Goal: Navigation & Orientation: Find specific page/section

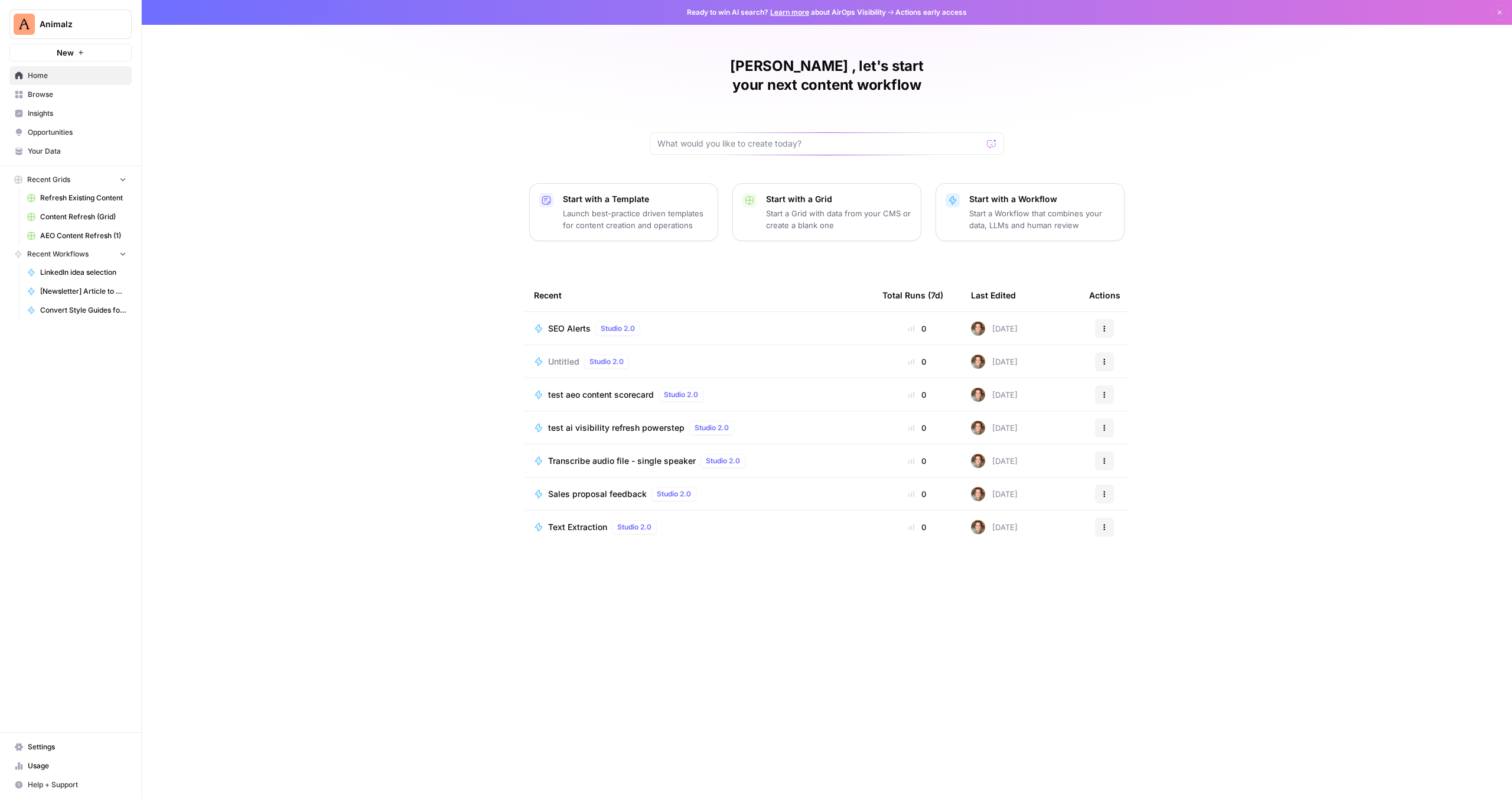
click at [43, 148] on span "Your Data" at bounding box center [77, 151] width 99 height 11
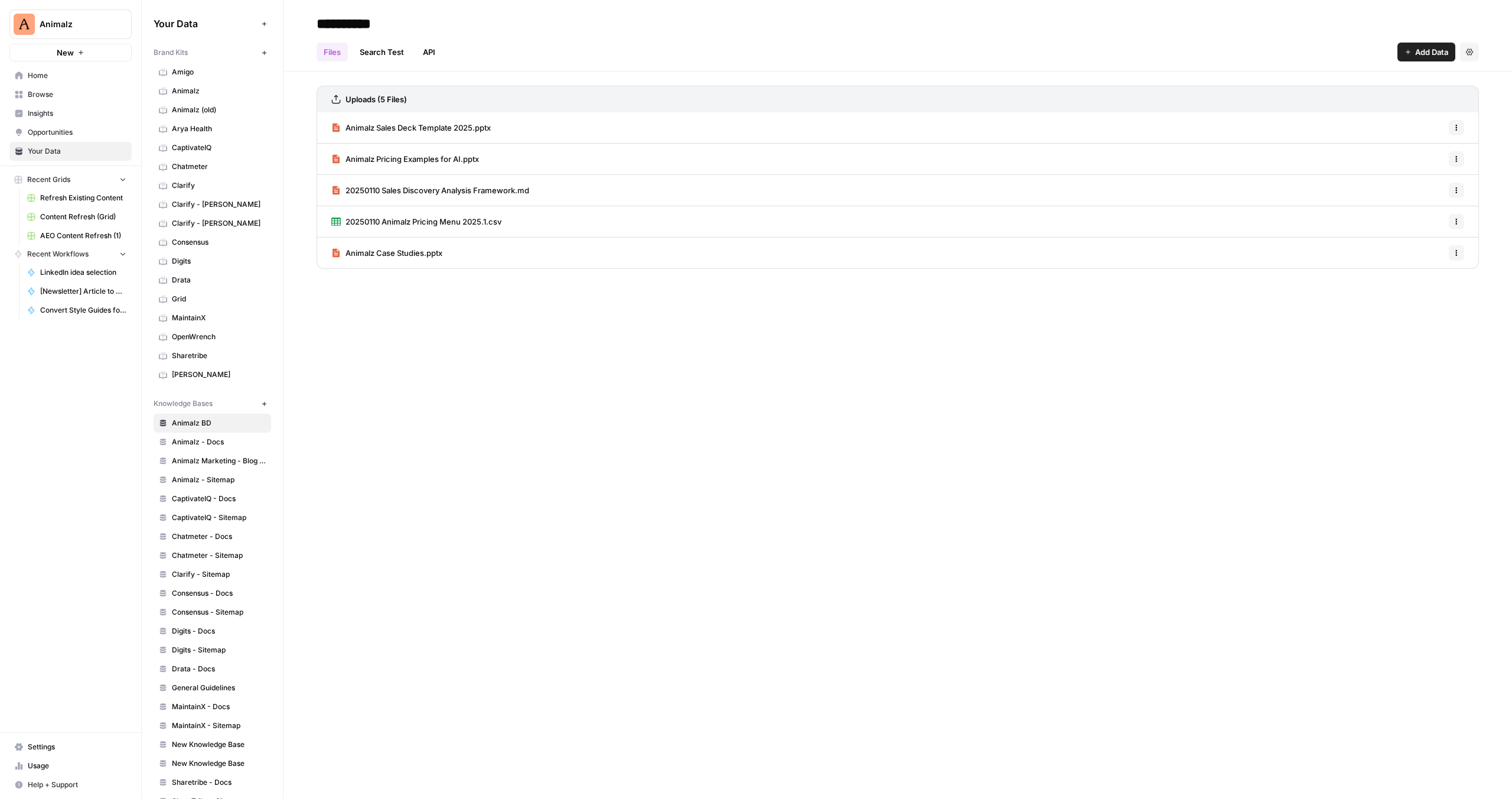
click at [385, 56] on link "Search Test" at bounding box center [382, 52] width 58 height 19
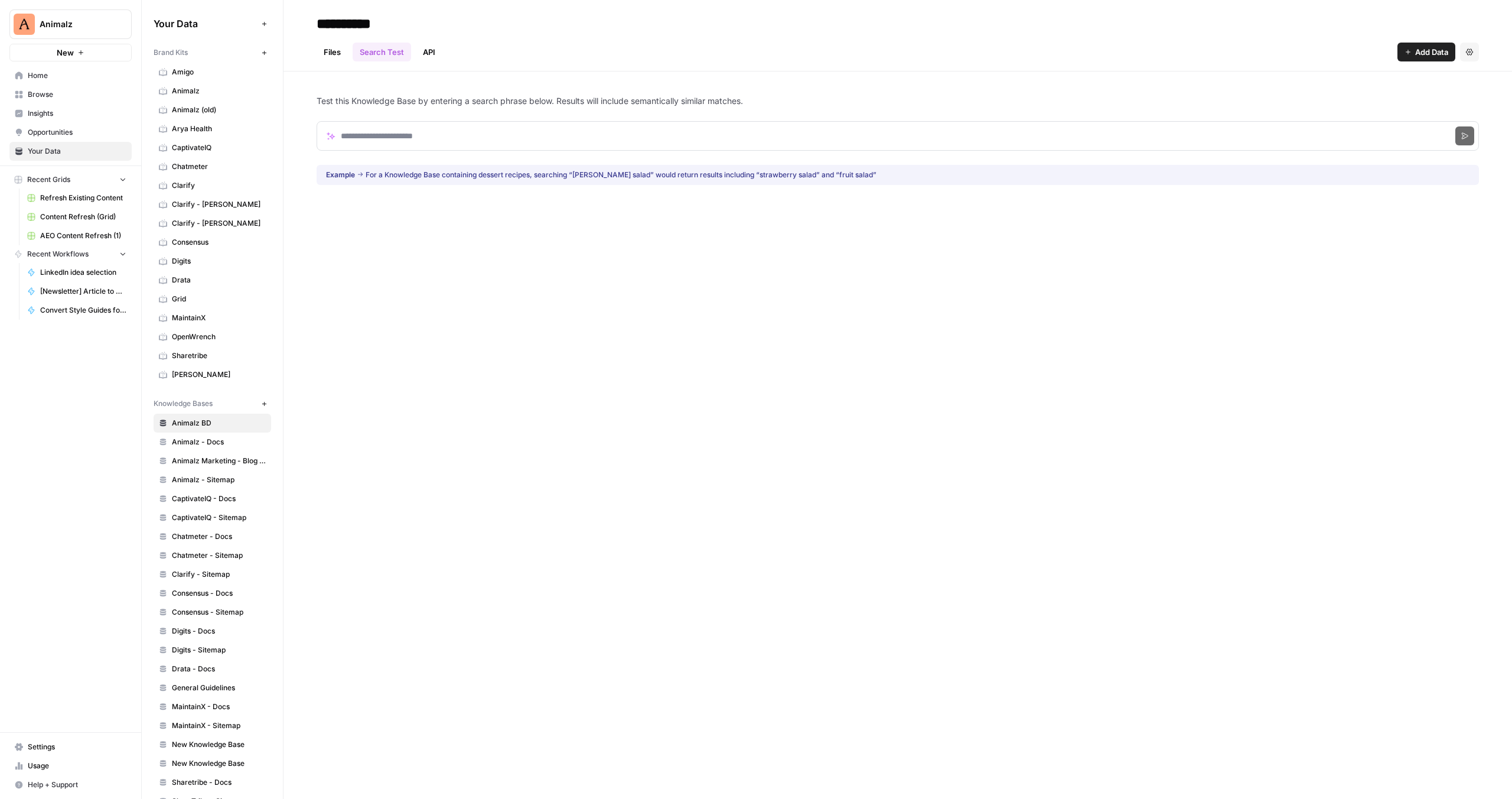
click at [429, 49] on link "API" at bounding box center [429, 52] width 27 height 19
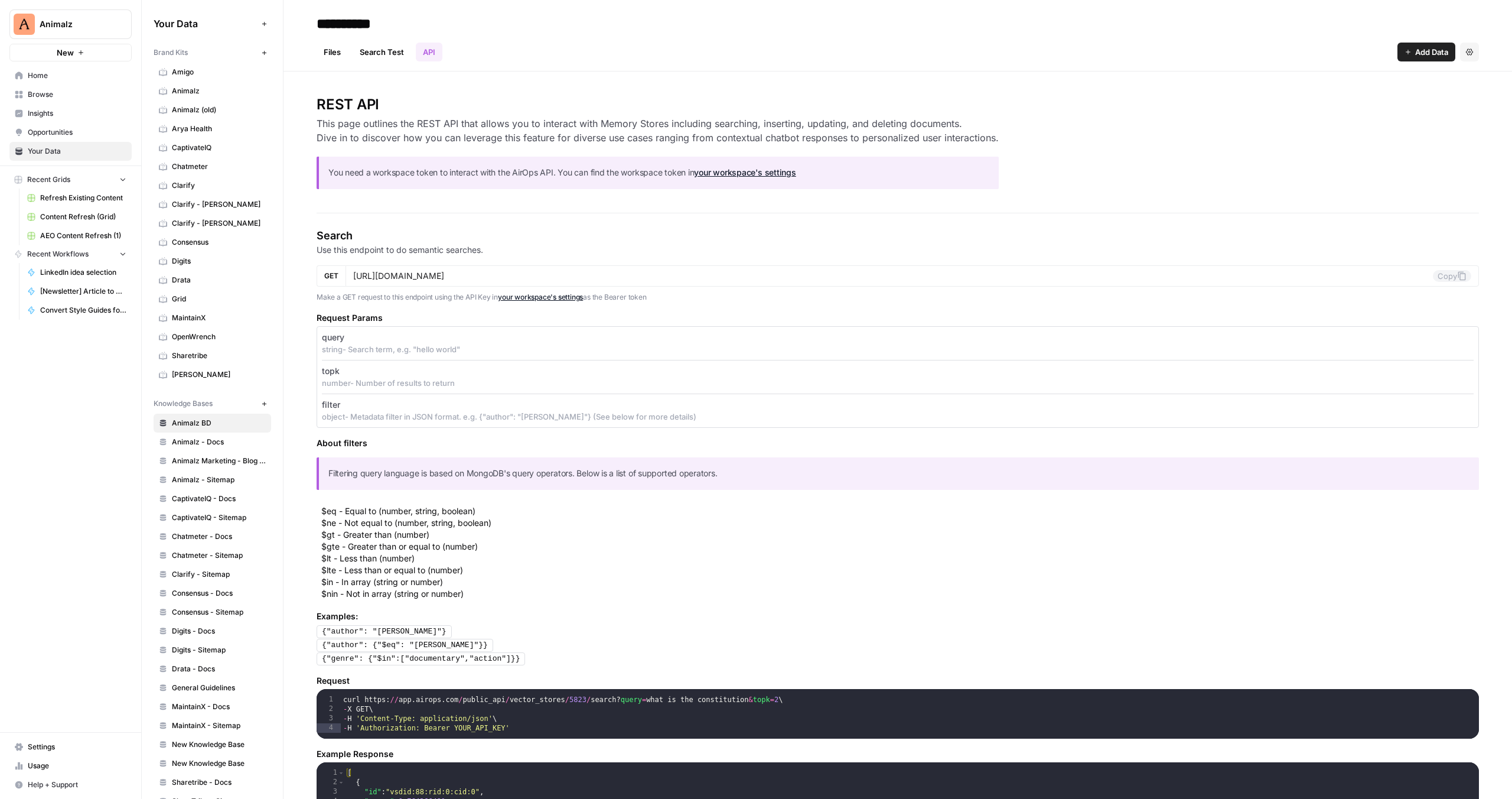
click at [383, 52] on link "Search Test" at bounding box center [382, 52] width 58 height 19
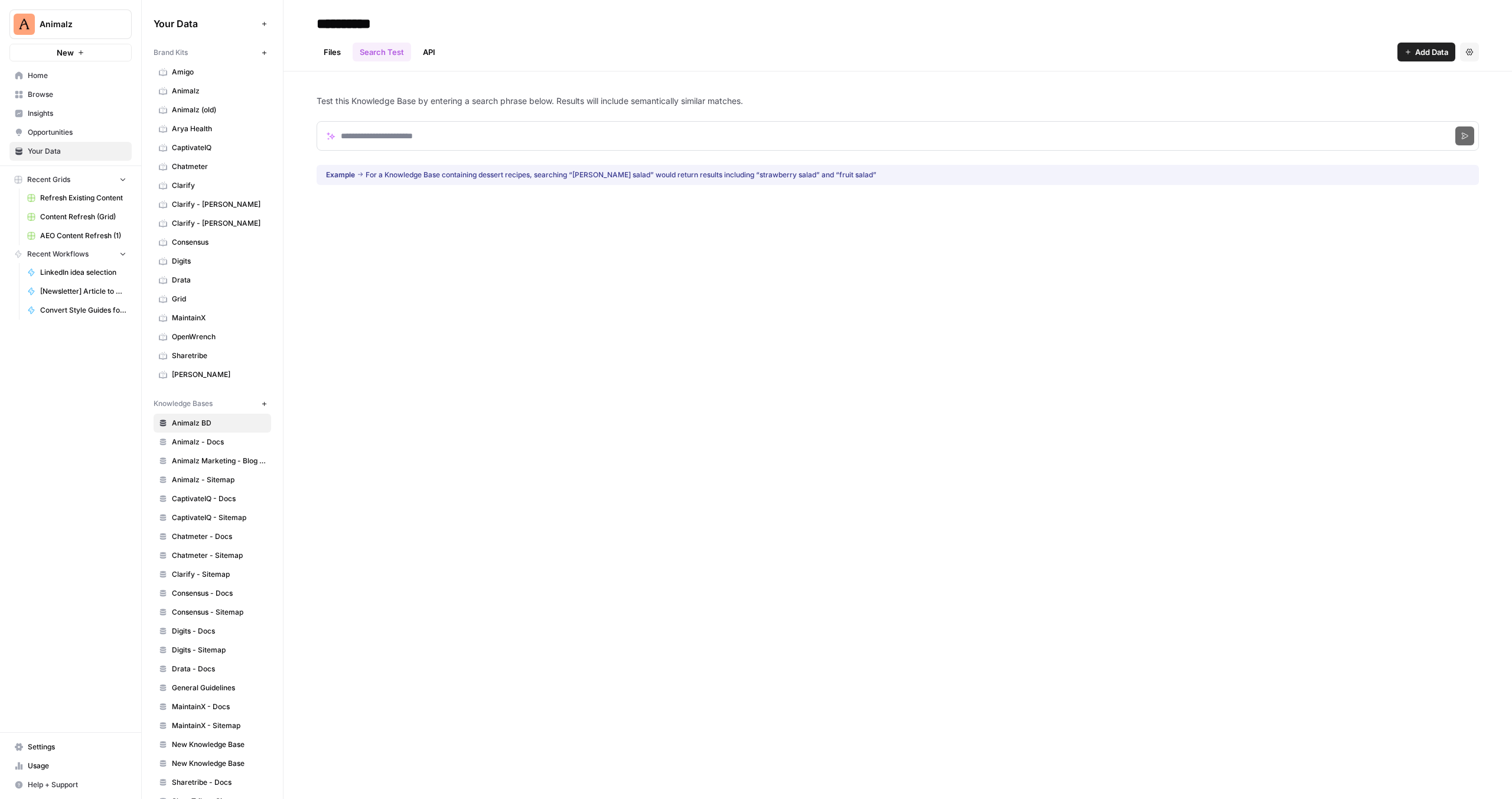
click at [332, 51] on link "Files" at bounding box center [332, 52] width 31 height 19
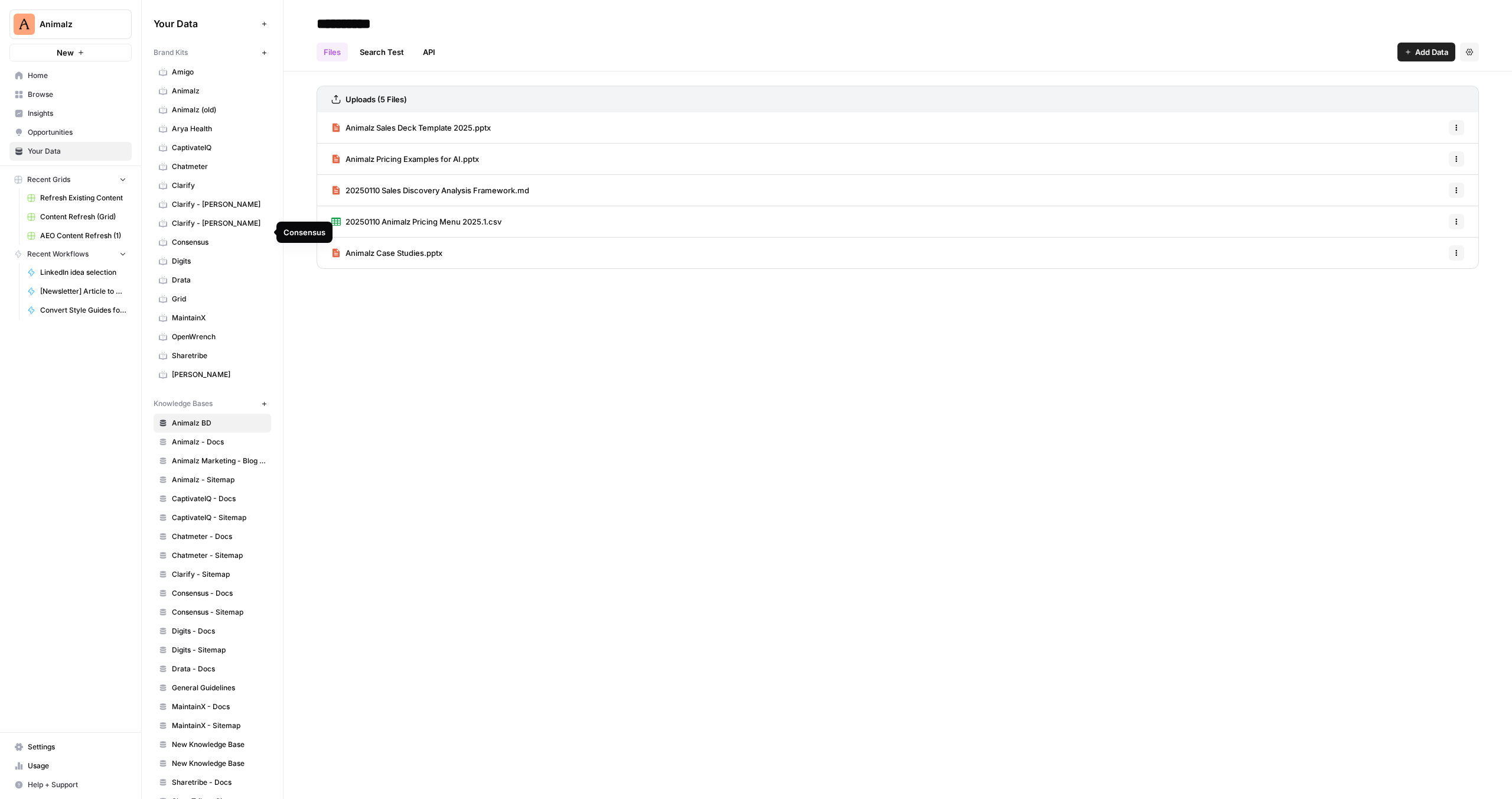
scroll to position [112, 0]
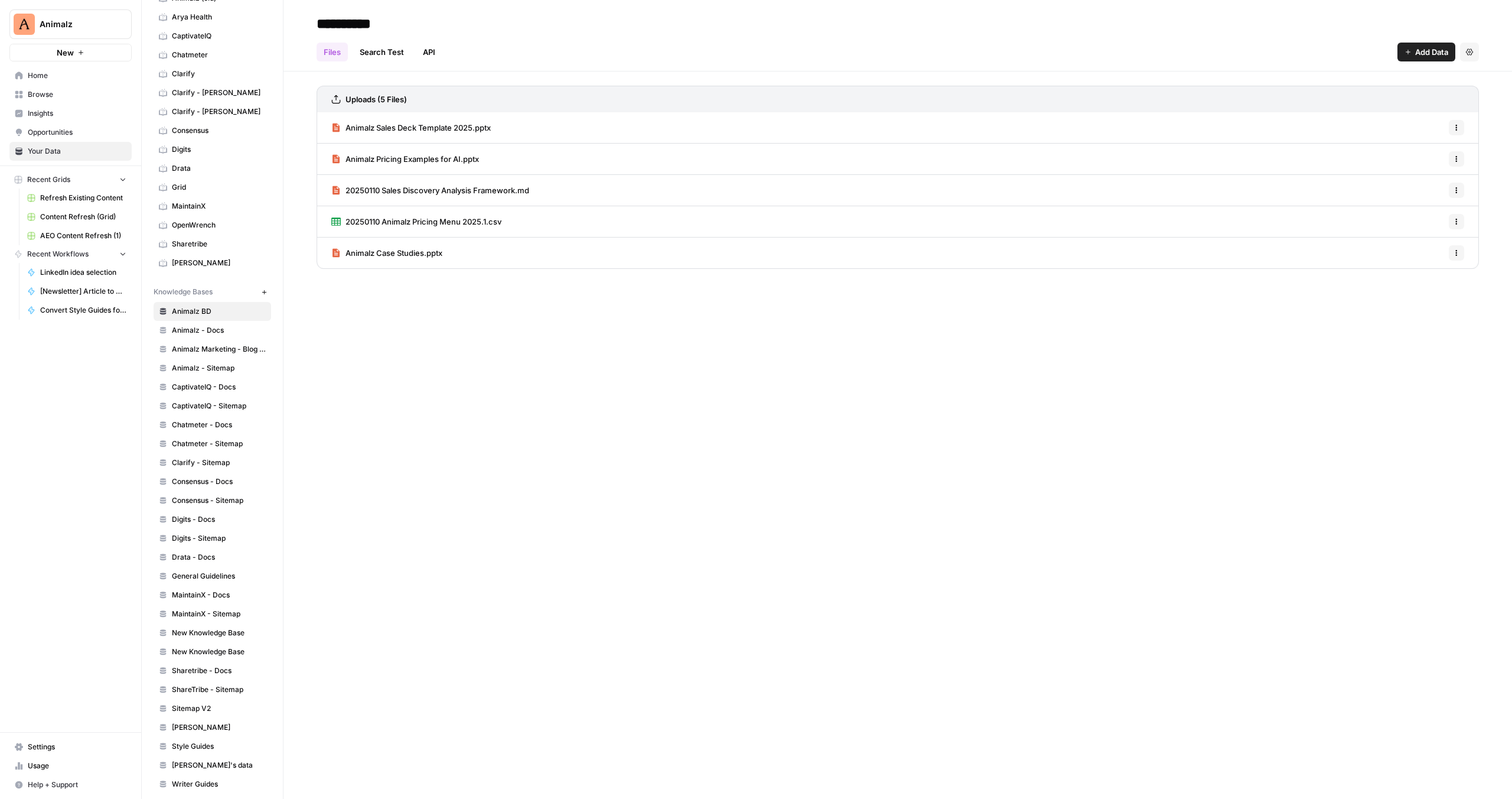
click at [215, 291] on div "Knowledge Bases" at bounding box center [205, 292] width 103 height 11
click at [266, 290] on icon "button" at bounding box center [264, 292] width 6 height 6
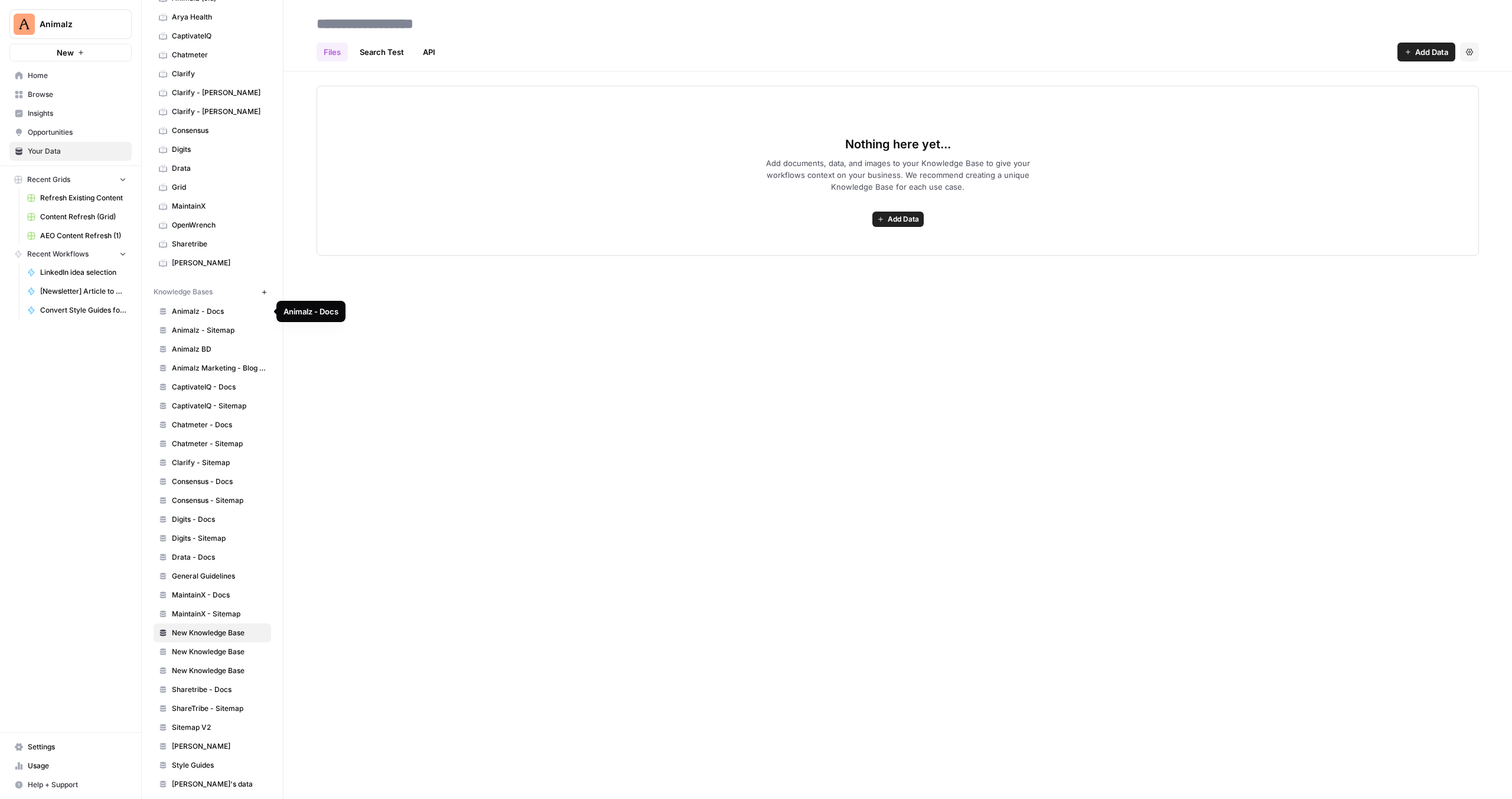
click at [204, 308] on span "Animalz - Docs" at bounding box center [219, 311] width 94 height 11
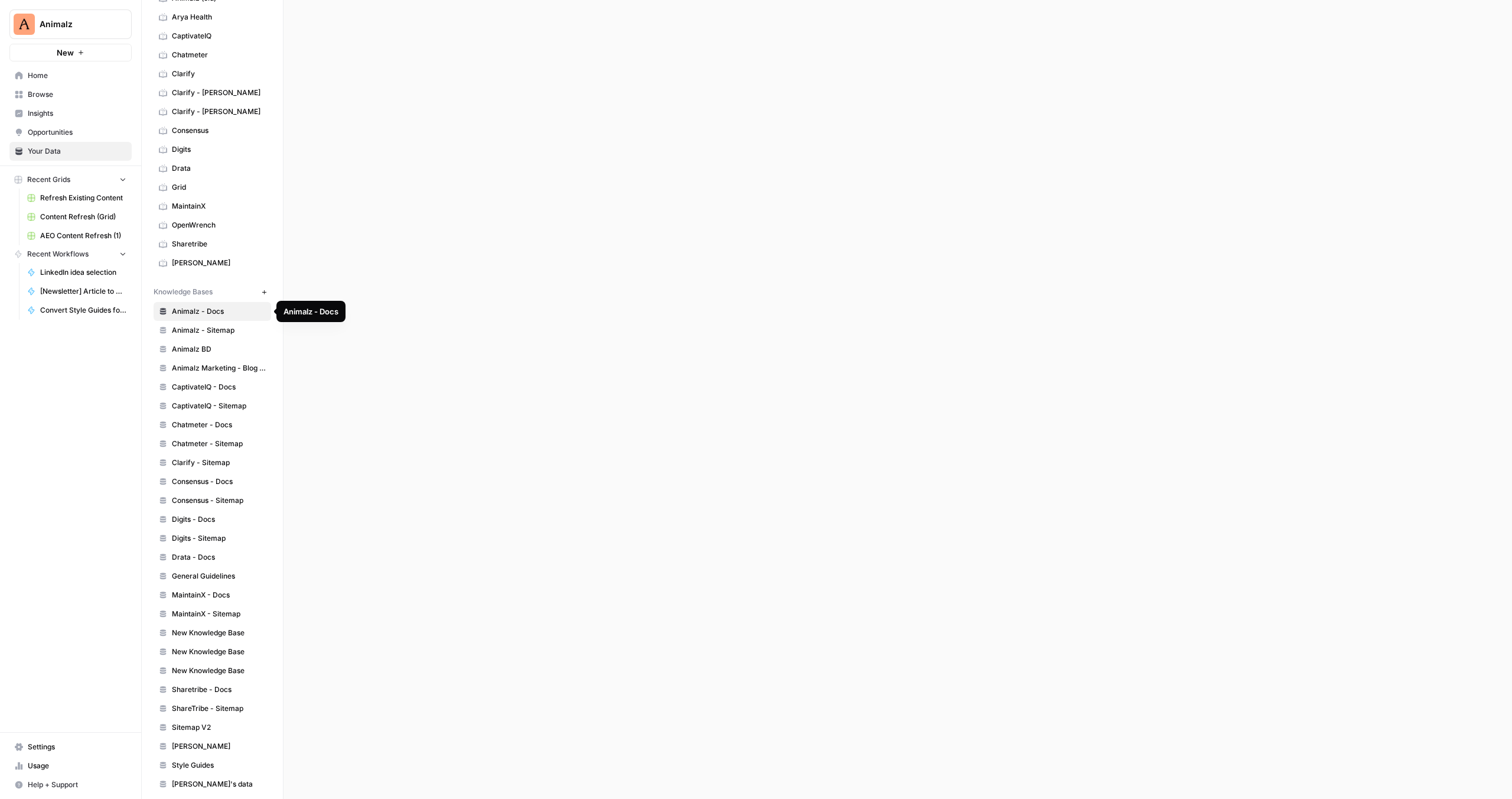
scroll to position [109, 0]
